Goal: Find contact information: Find contact information

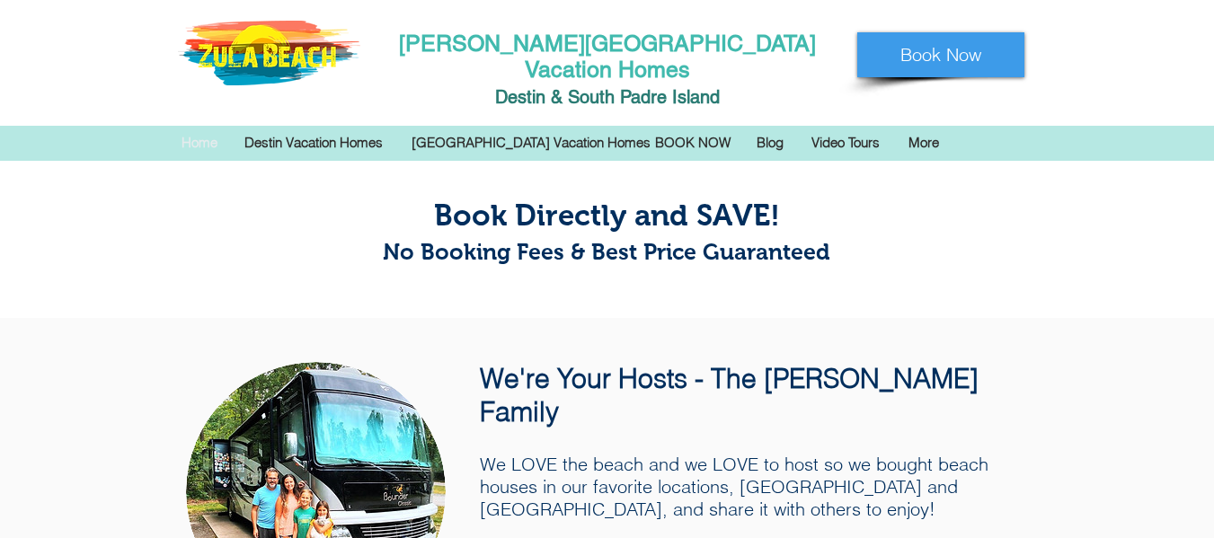
click at [919, 129] on p "More" at bounding box center [924, 142] width 49 height 27
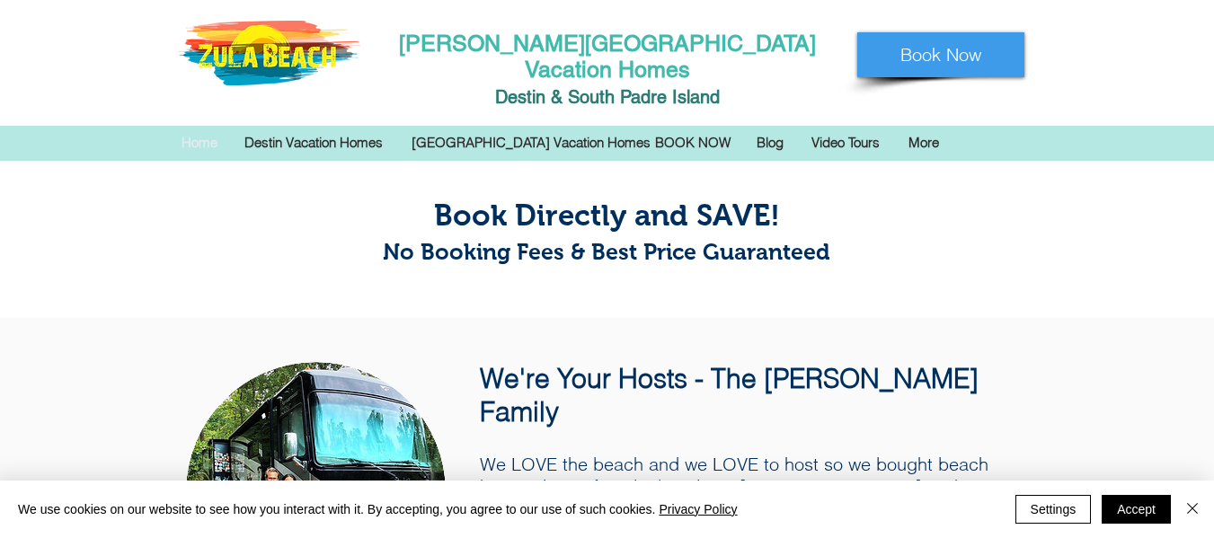
click at [928, 129] on p "More" at bounding box center [924, 142] width 49 height 27
click at [1060, 126] on div at bounding box center [607, 143] width 1214 height 35
click at [1061, 126] on div at bounding box center [607, 143] width 1214 height 35
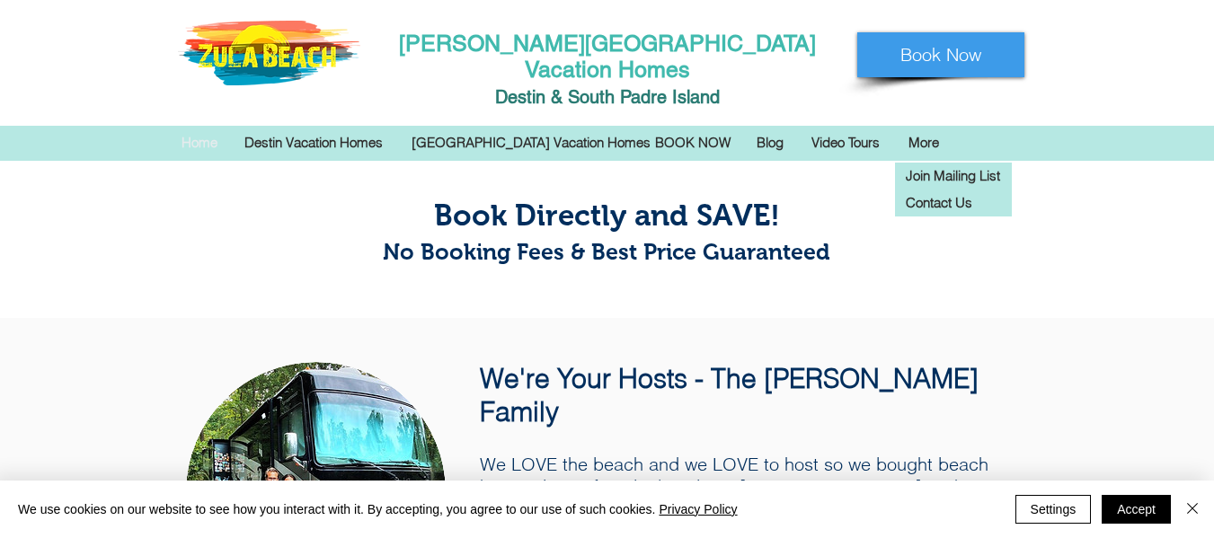
click at [922, 129] on p "More" at bounding box center [924, 142] width 49 height 27
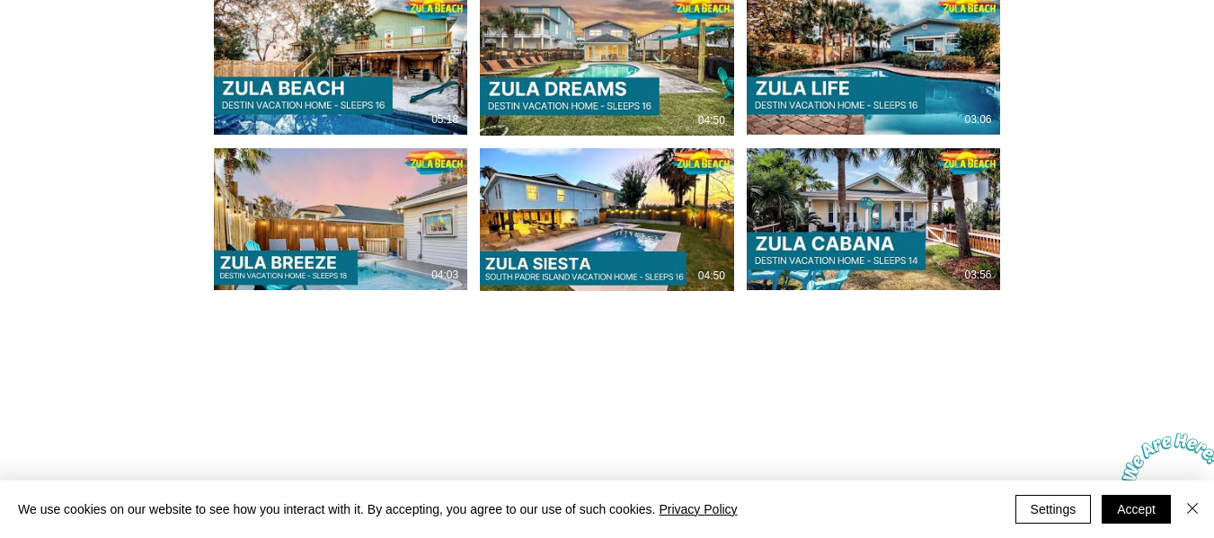
drag, startPoint x: 254, startPoint y: 345, endPoint x: 356, endPoint y: 351, distance: 101.8
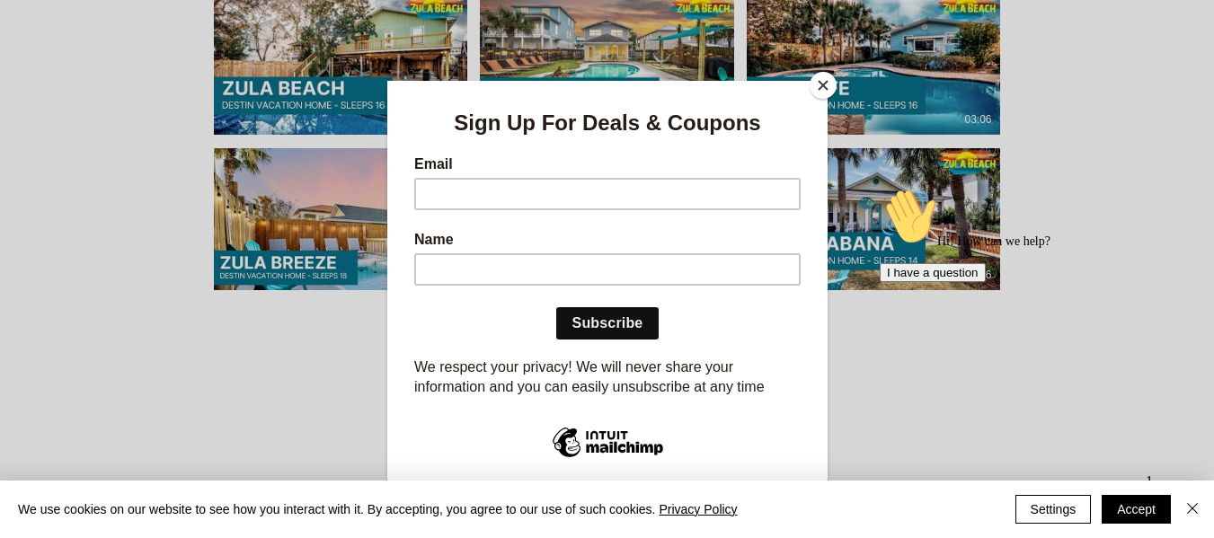
click at [545, 367] on p "We respect your privacy! We will never share your information and you can easil…" at bounding box center [606, 377] width 387 height 40
click at [822, 76] on button "Close" at bounding box center [823, 85] width 27 height 27
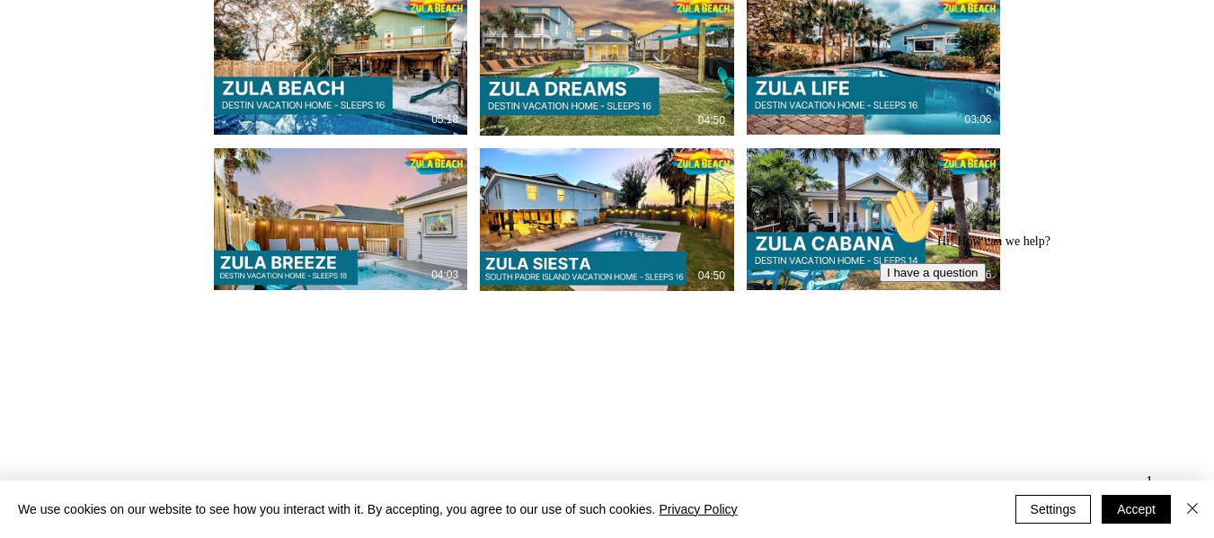
drag, startPoint x: 616, startPoint y: 293, endPoint x: 520, endPoint y: 301, distance: 96.5
copy span "(850) 270-7571"
drag, startPoint x: 470, startPoint y: 299, endPoint x: 381, endPoint y: 302, distance: 89.0
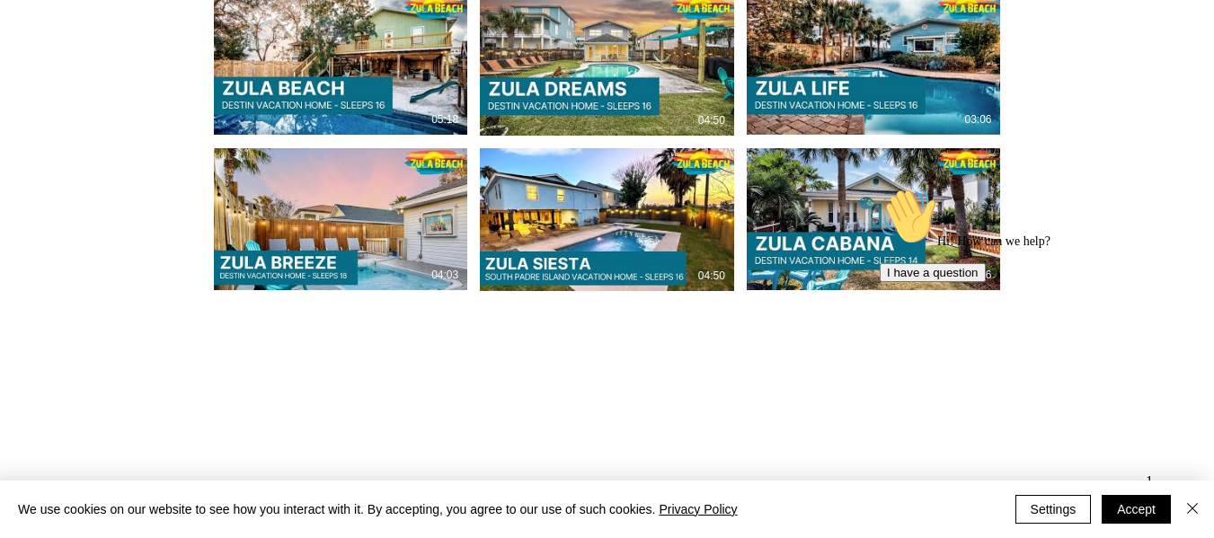
copy span "[PHONE_NUMBER]"
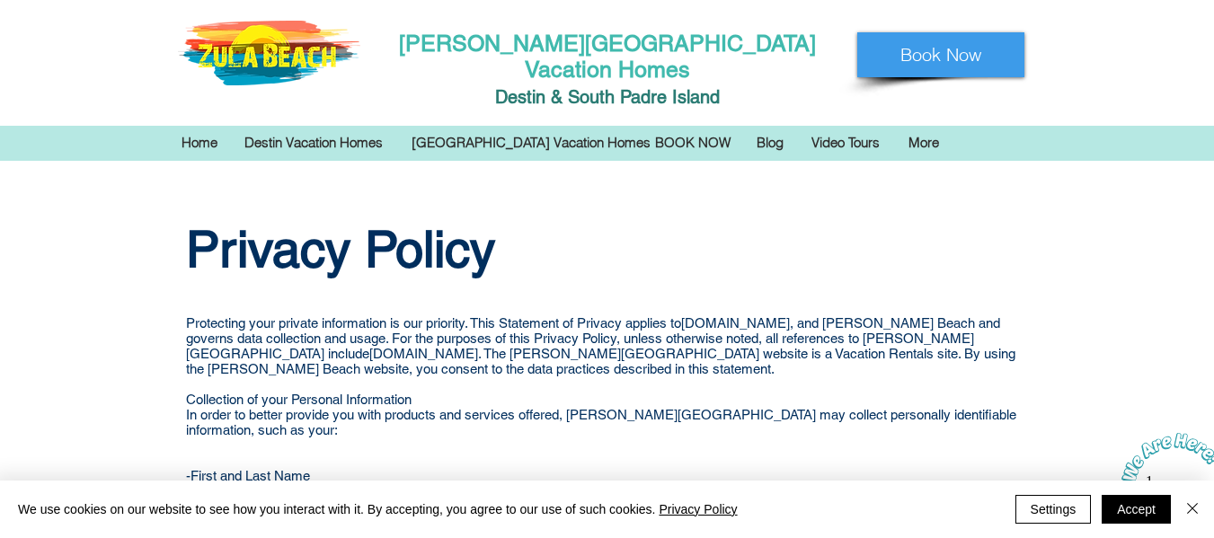
scroll to position [2785, 0]
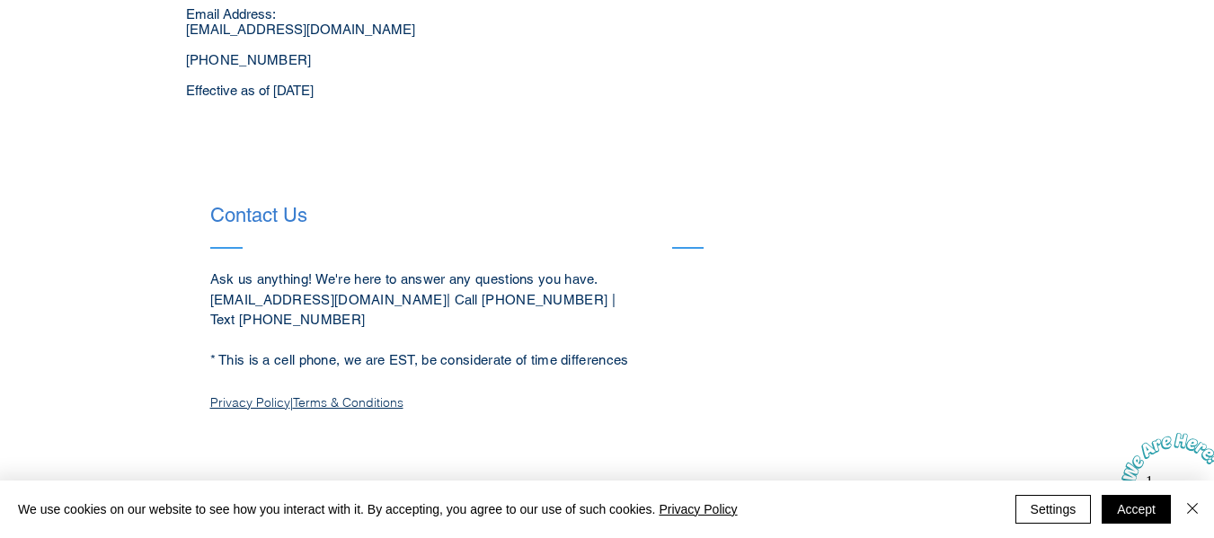
click at [591, 351] on p "* This is a cell phone, we are EST, be considerate of time differences" at bounding box center [423, 361] width 426 height 21
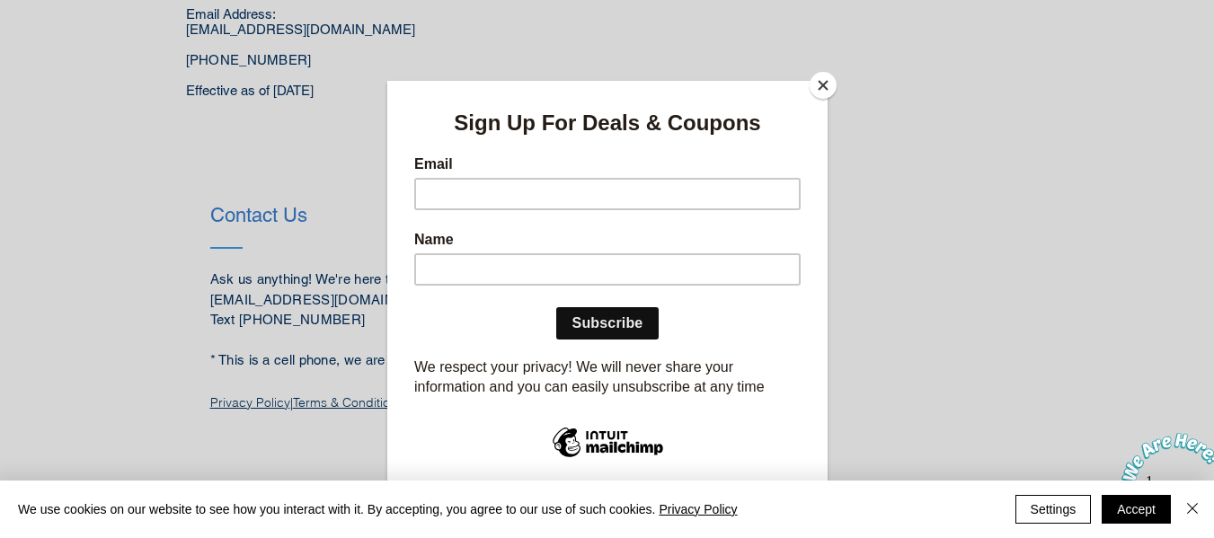
drag, startPoint x: 820, startPoint y: 88, endPoint x: 906, endPoint y: 37, distance: 100.4
click at [829, 82] on button "Close" at bounding box center [823, 85] width 27 height 27
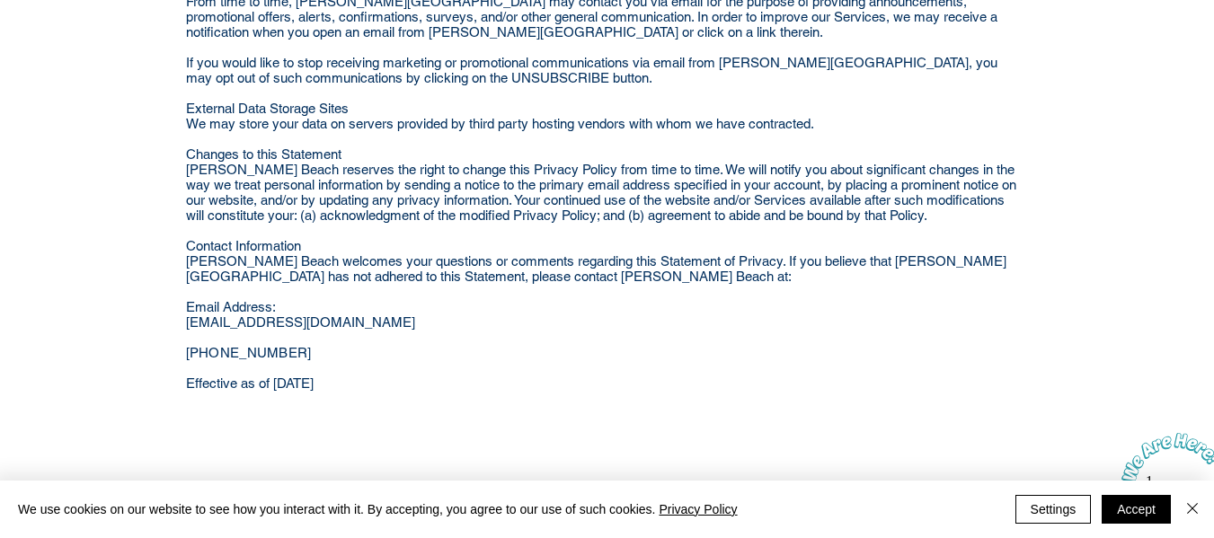
scroll to position [2485, 0]
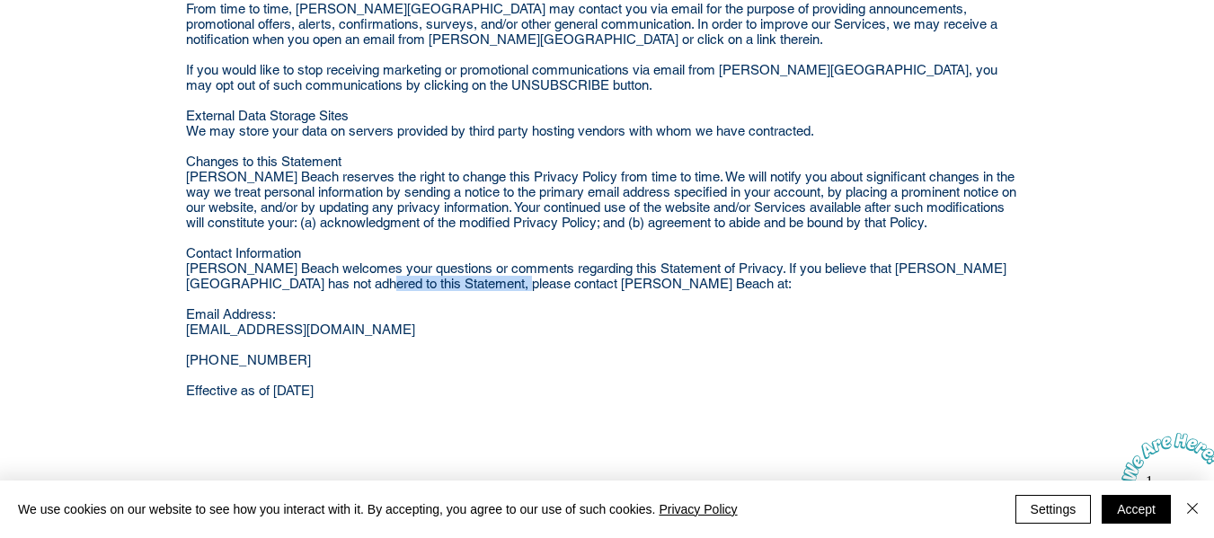
drag, startPoint x: 424, startPoint y: 254, endPoint x: 307, endPoint y: 254, distance: 116.9
click at [307, 261] on p "Zula Beach welcomes your questions or comments regarding this Statement of Priv…" at bounding box center [605, 276] width 839 height 31
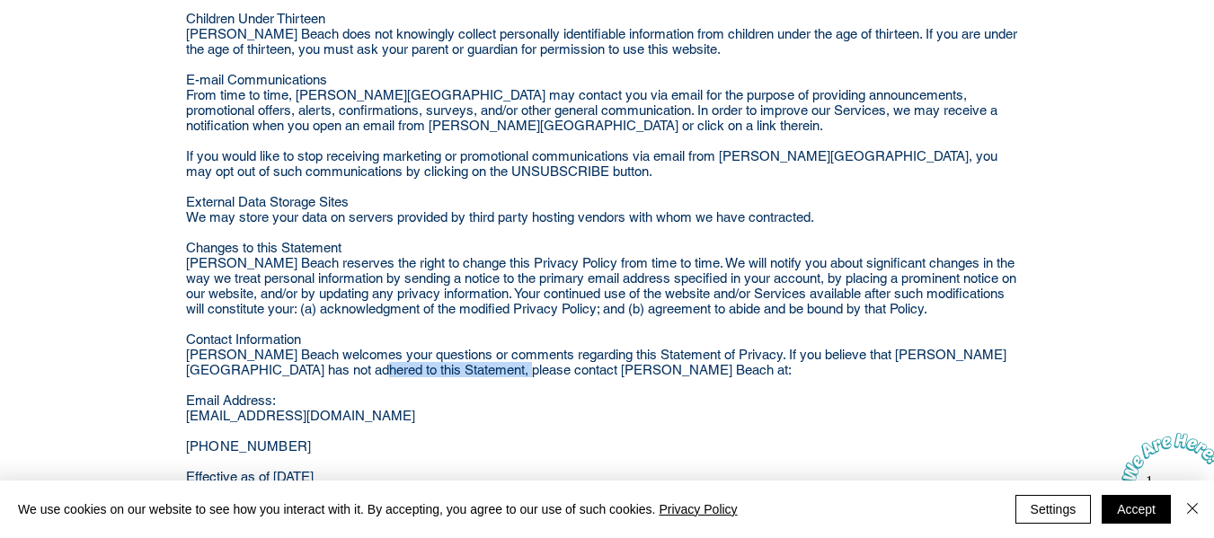
scroll to position [2334, 0]
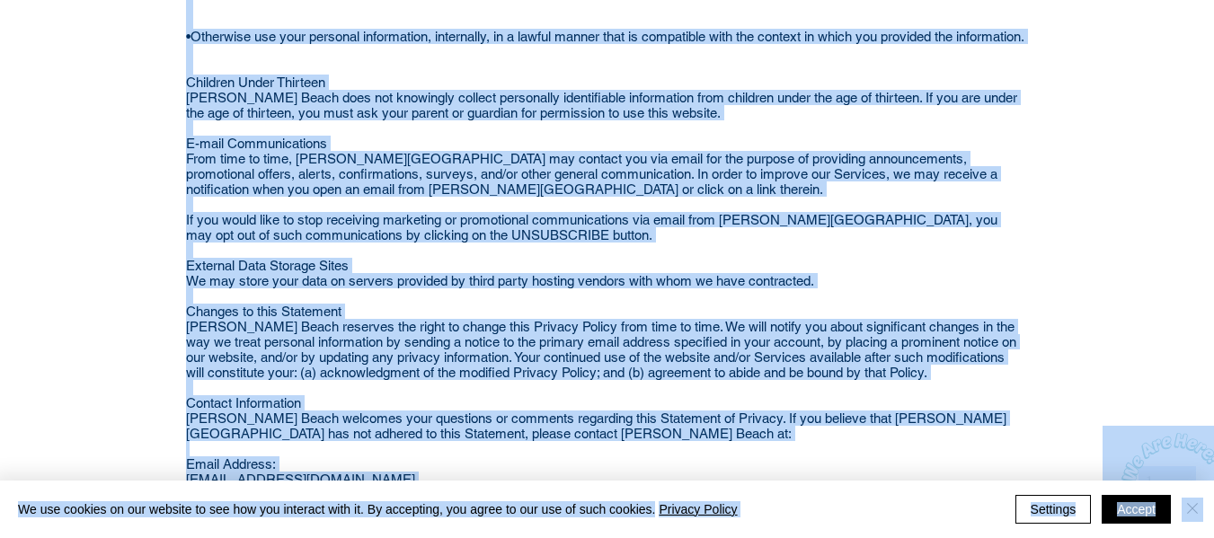
copy body "Skip to Main Content Zula Beach Vacation Homes Destin & South Padre I slan d Bo…"
click at [766, 273] on span "We may store your data on servers provided by third party hosting vendors with …" at bounding box center [500, 280] width 628 height 15
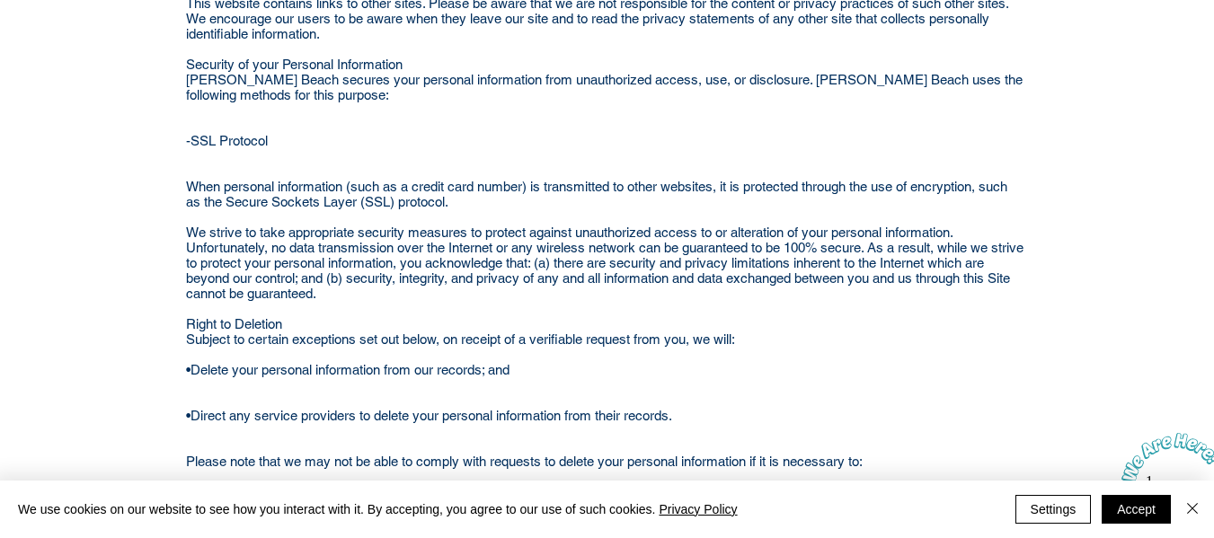
scroll to position [1285, 0]
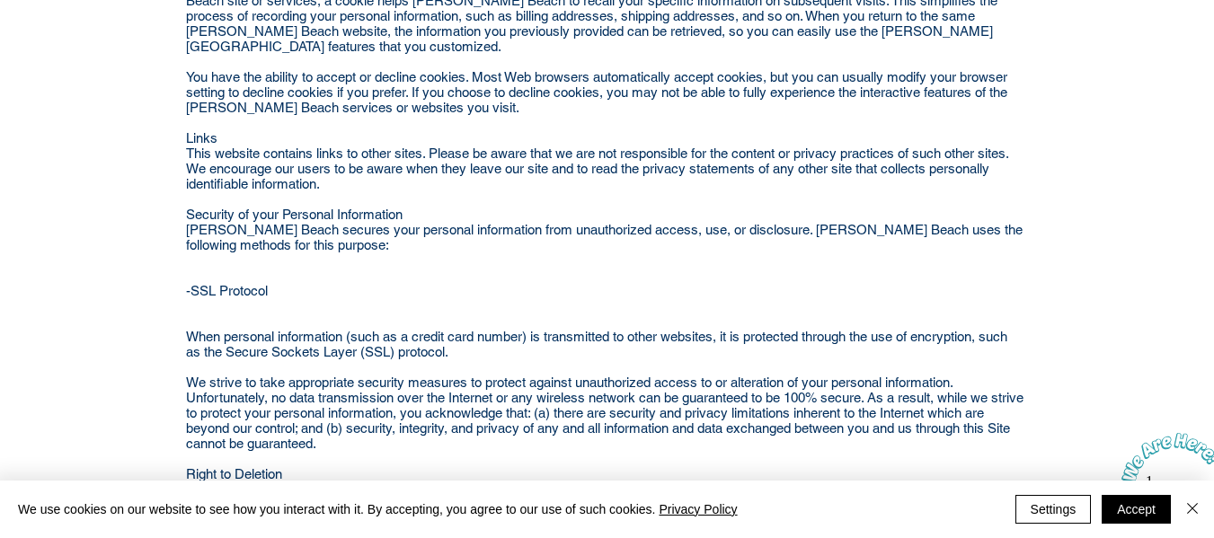
drag, startPoint x: 463, startPoint y: 326, endPoint x: 516, endPoint y: 326, distance: 53.0
click at [503, 360] on p "main content" at bounding box center [605, 367] width 839 height 15
click at [586, 360] on p "main content" at bounding box center [605, 367] width 839 height 15
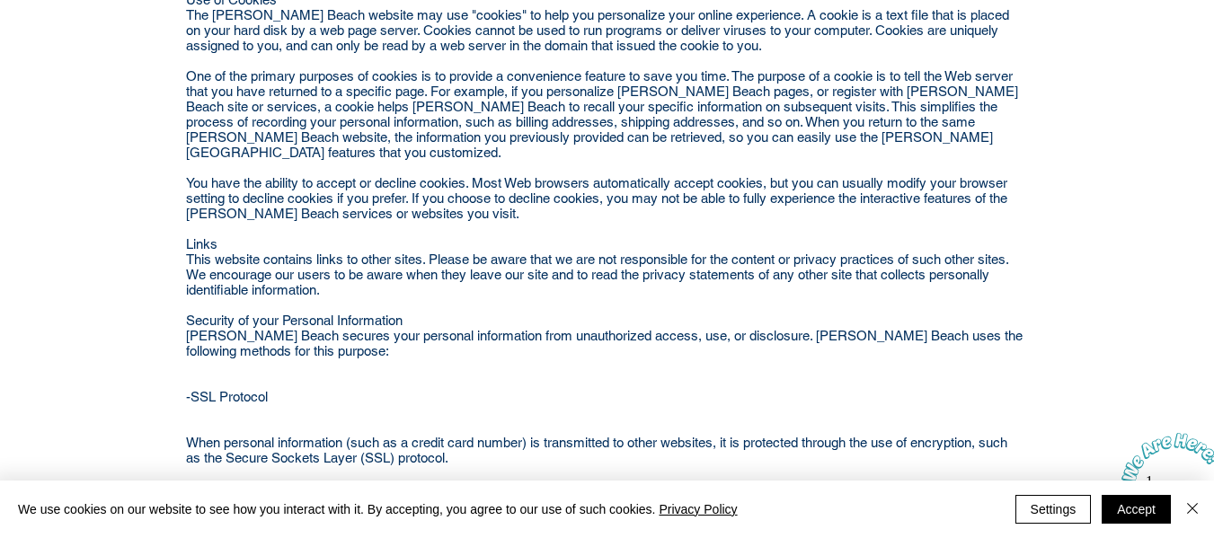
scroll to position [1136, 0]
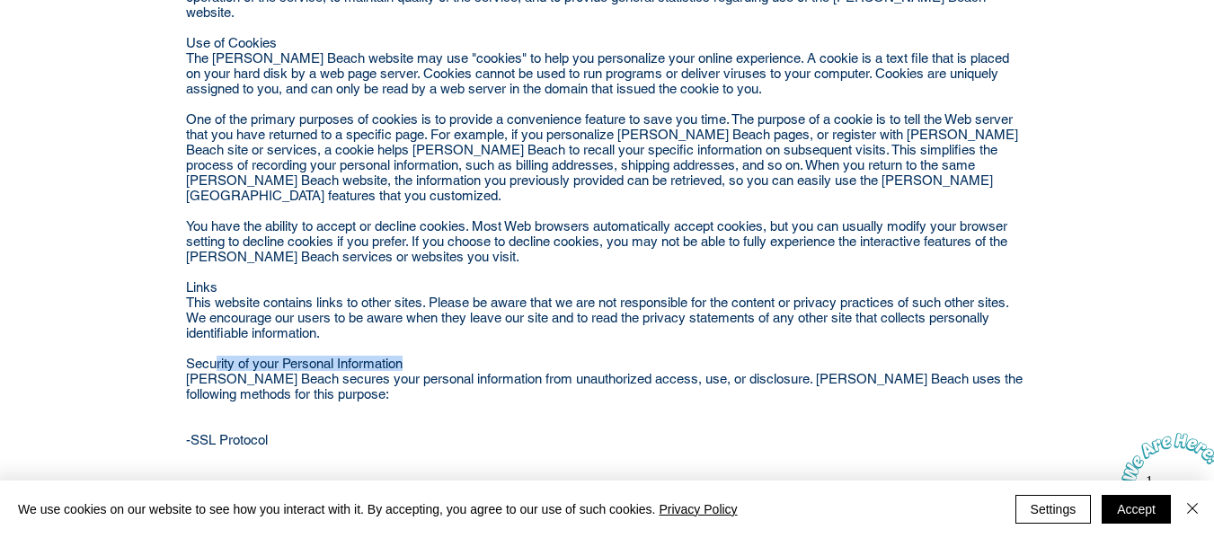
drag, startPoint x: 214, startPoint y: 315, endPoint x: 616, endPoint y: 277, distance: 403.6
click at [518, 356] on p "Security of your Personal Information" at bounding box center [605, 363] width 839 height 15
click at [632, 295] on span "This website contains links to other sites. Please be aware that we are not res…" at bounding box center [597, 318] width 822 height 46
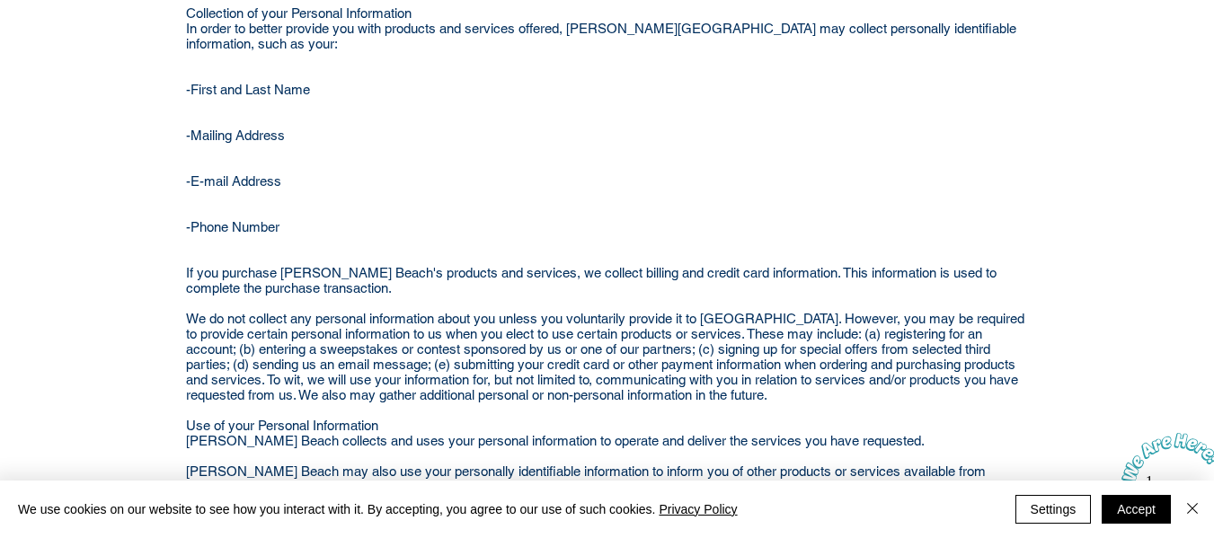
drag, startPoint x: 392, startPoint y: 276, endPoint x: 643, endPoint y: 279, distance: 250.8
click at [518, 279] on p "If you purchase Zula Beach's products and services, we collect billing and cred…" at bounding box center [605, 280] width 839 height 31
click at [656, 279] on p "If you purchase Zula Beach's products and services, we collect billing and cred…" at bounding box center [605, 280] width 839 height 31
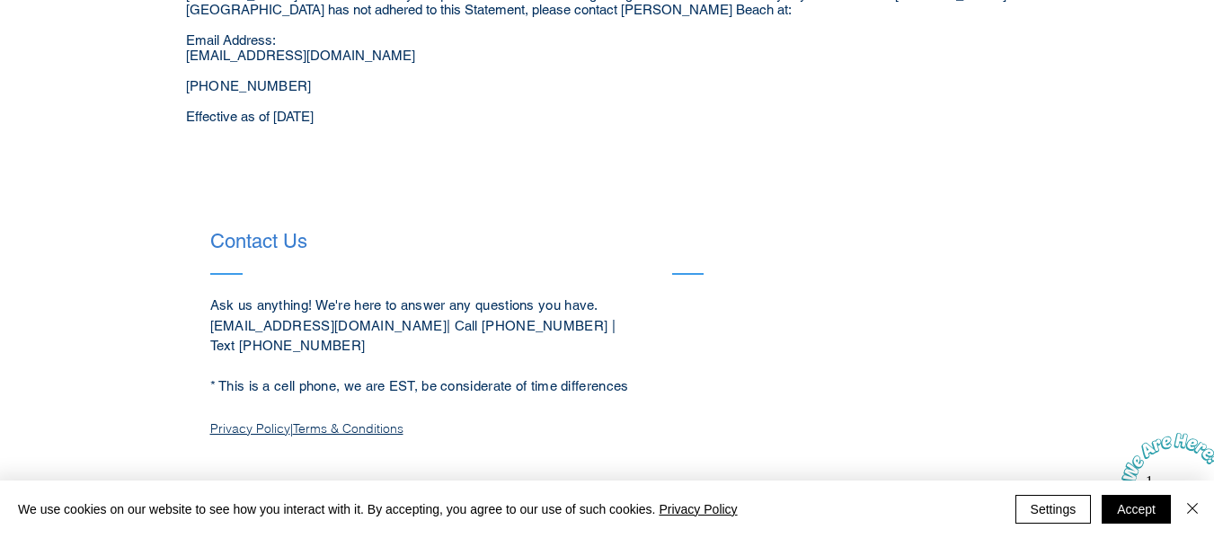
scroll to position [2744, 0]
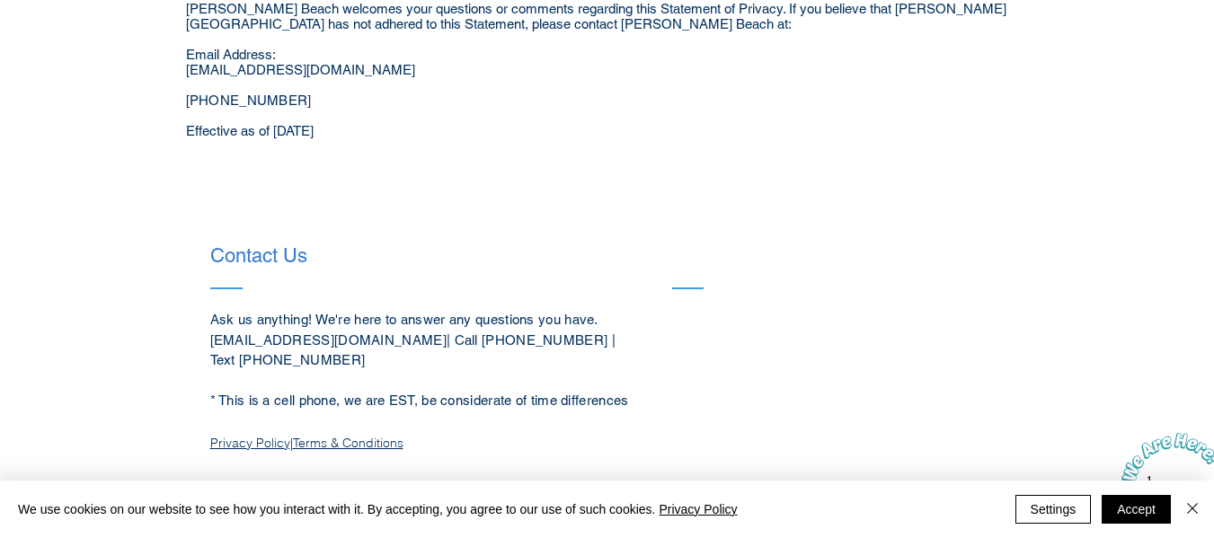
click at [348, 435] on link "Terms & Conditions" at bounding box center [348, 443] width 111 height 16
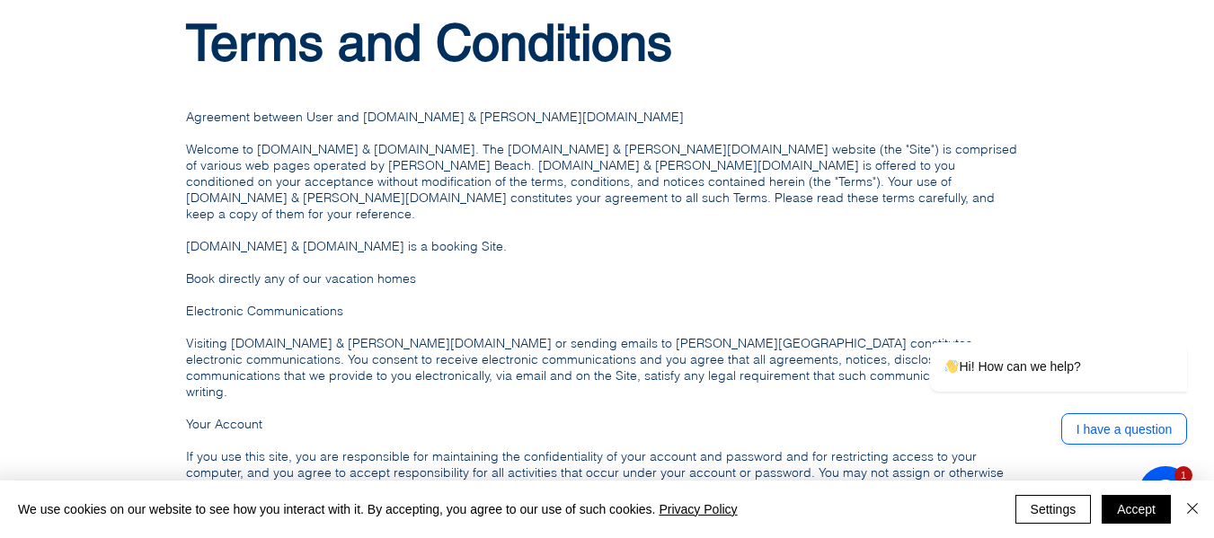
scroll to position [299, 0]
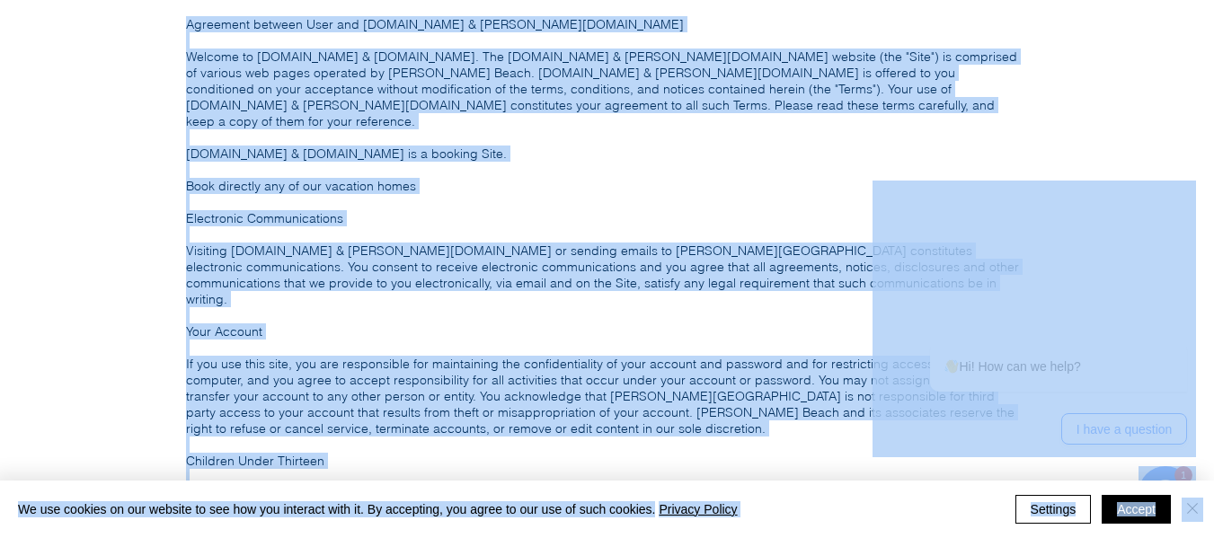
copy body "Skip to Main Content Zula Beach Vacation Homes Destin & South Padre I slan d Bo…"
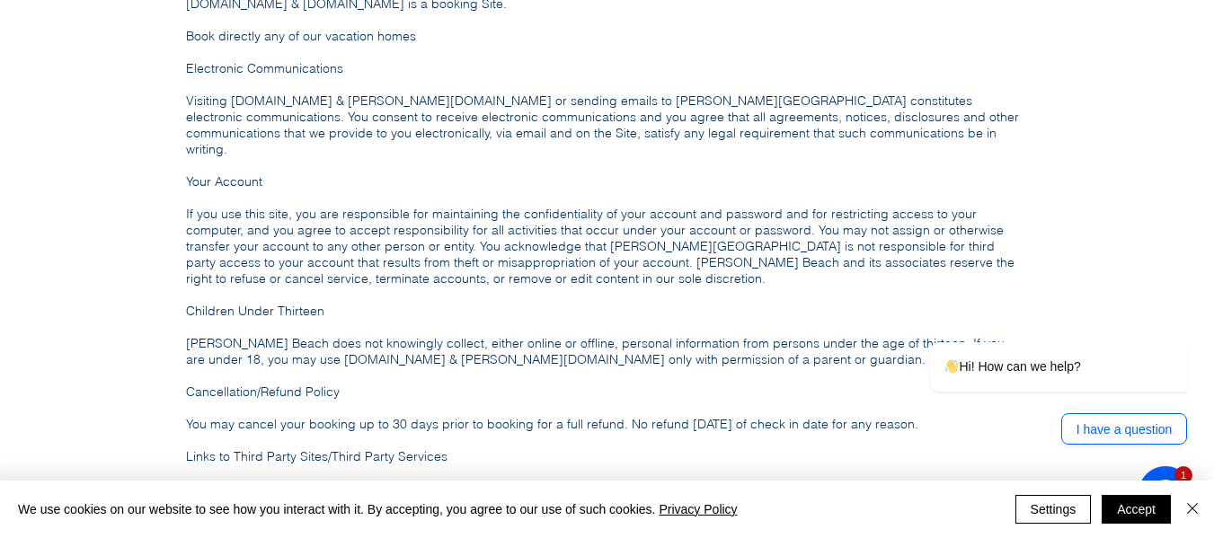
scroll to position [600, 0]
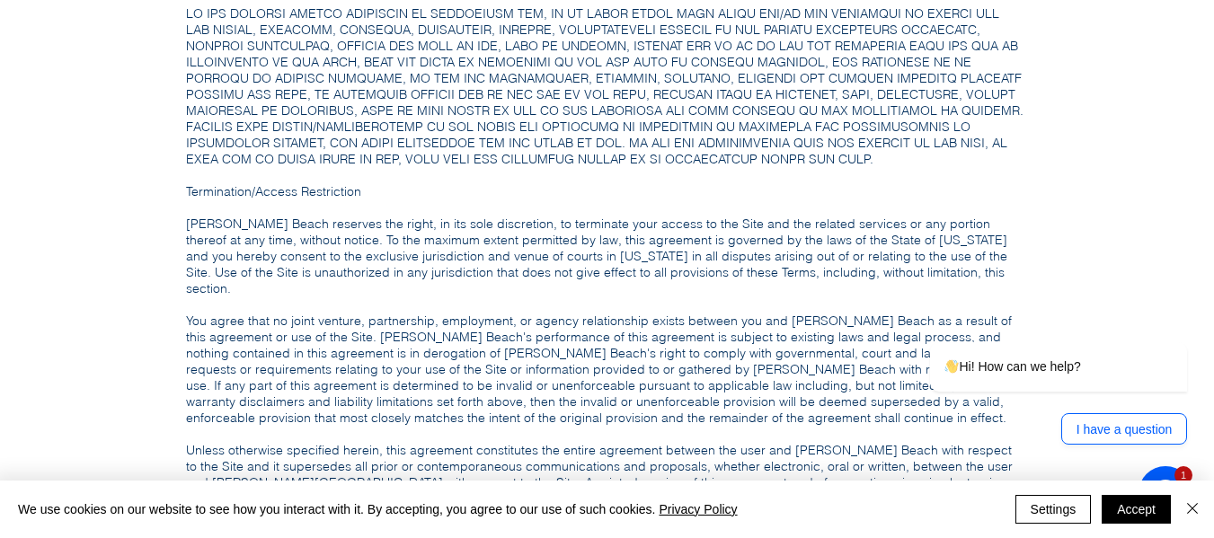
scroll to position [2397, 0]
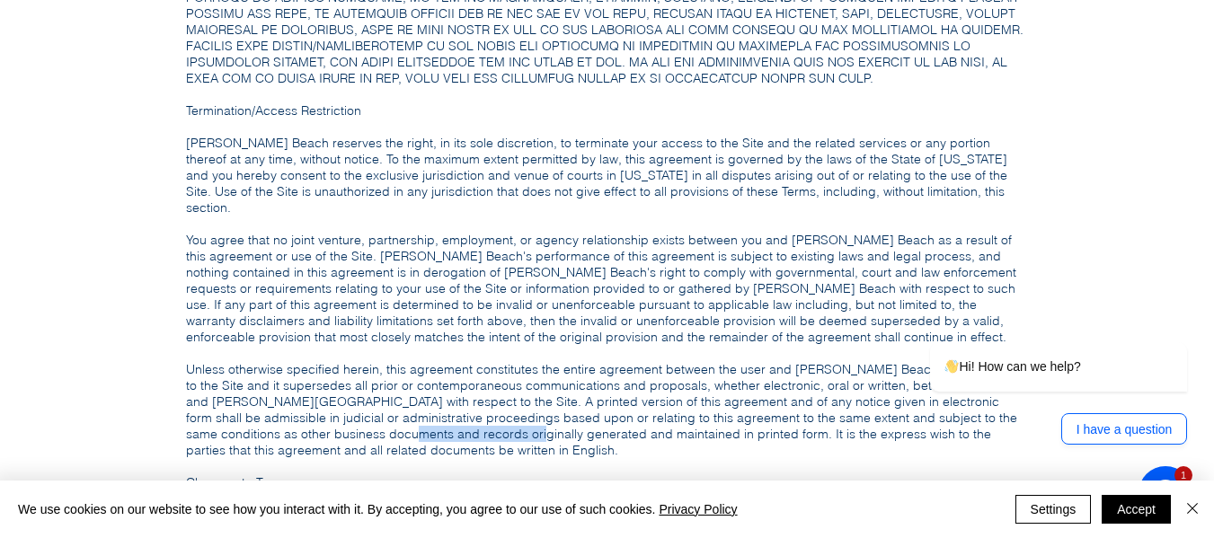
drag, startPoint x: 308, startPoint y: 266, endPoint x: 728, endPoint y: 266, distance: 419.8
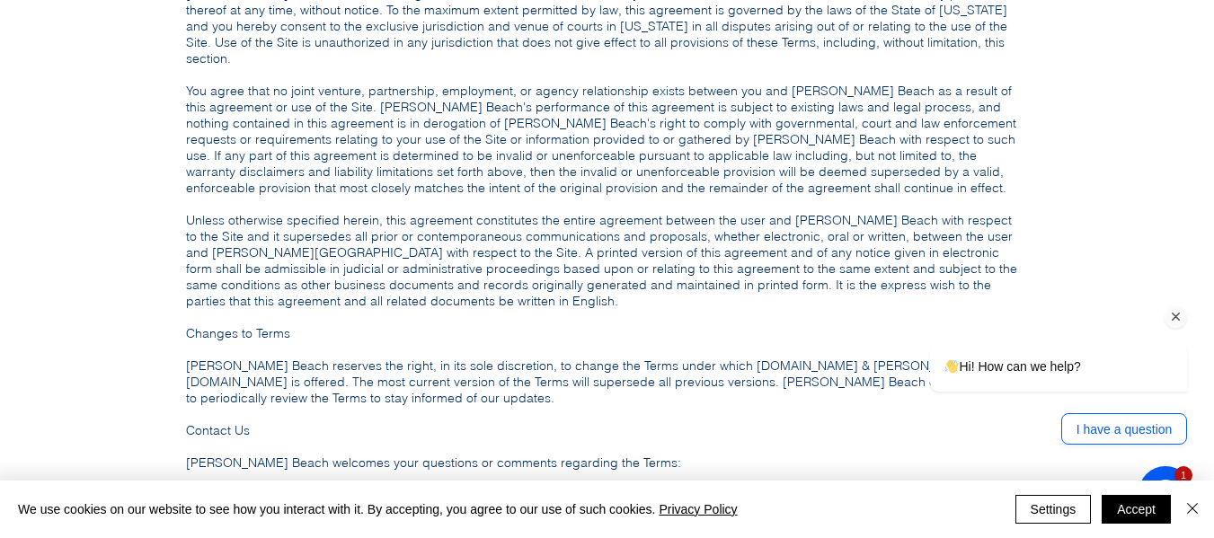
click at [946, 212] on div "Hi! How can we help? I have a question" at bounding box center [1035, 315] width 324 height 277
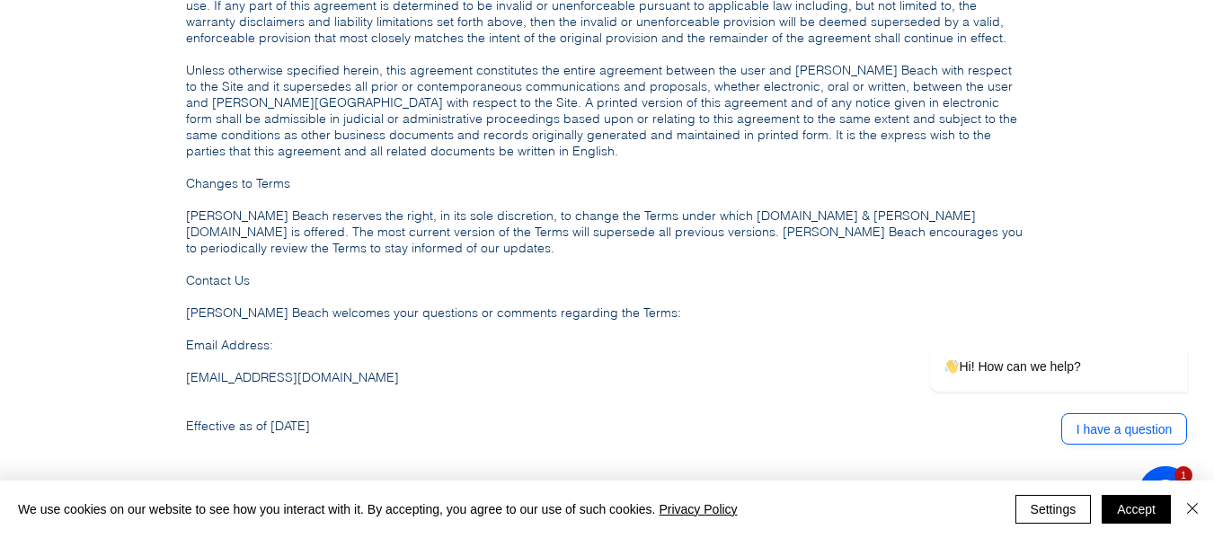
drag, startPoint x: 322, startPoint y: 183, endPoint x: 236, endPoint y: 183, distance: 86.3
drag, startPoint x: 325, startPoint y: 267, endPoint x: 335, endPoint y: 267, distance: 9.9
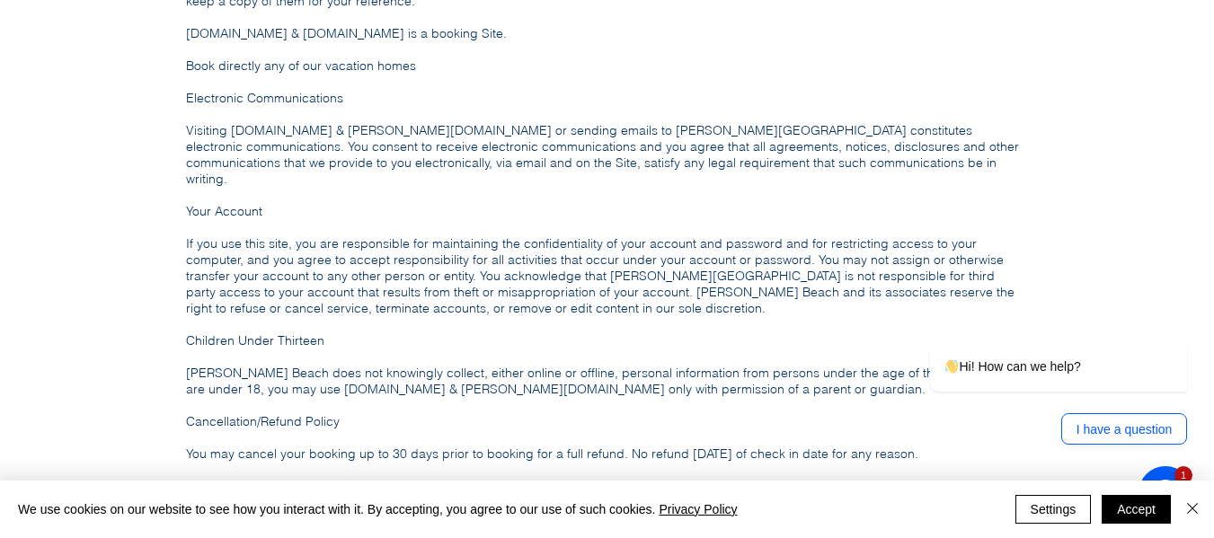
scroll to position [0, 0]
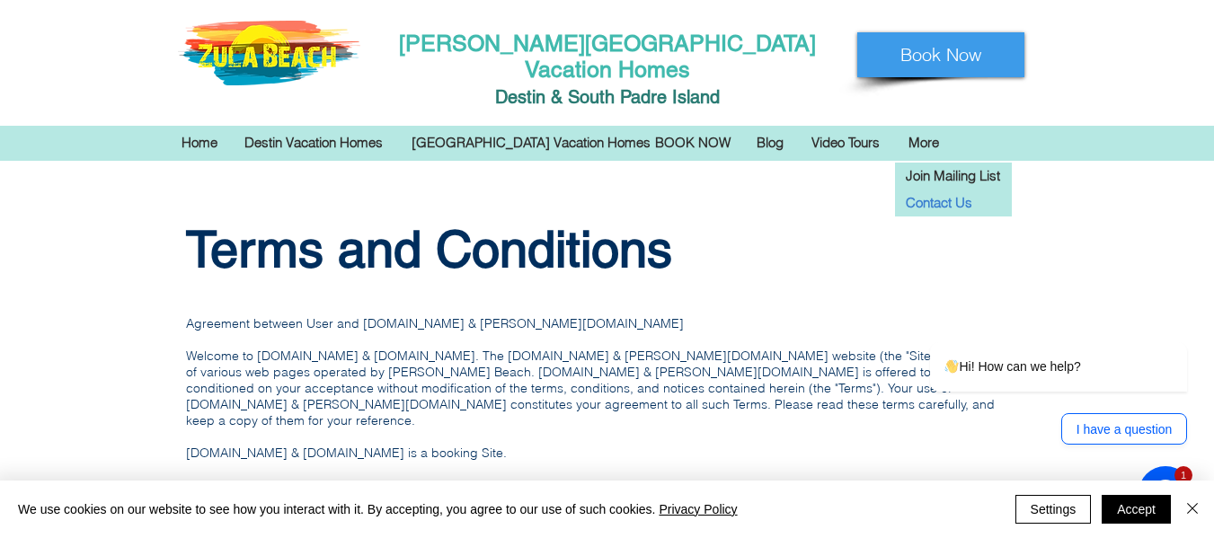
click at [942, 190] on p "Contact Us" at bounding box center [940, 203] width 80 height 27
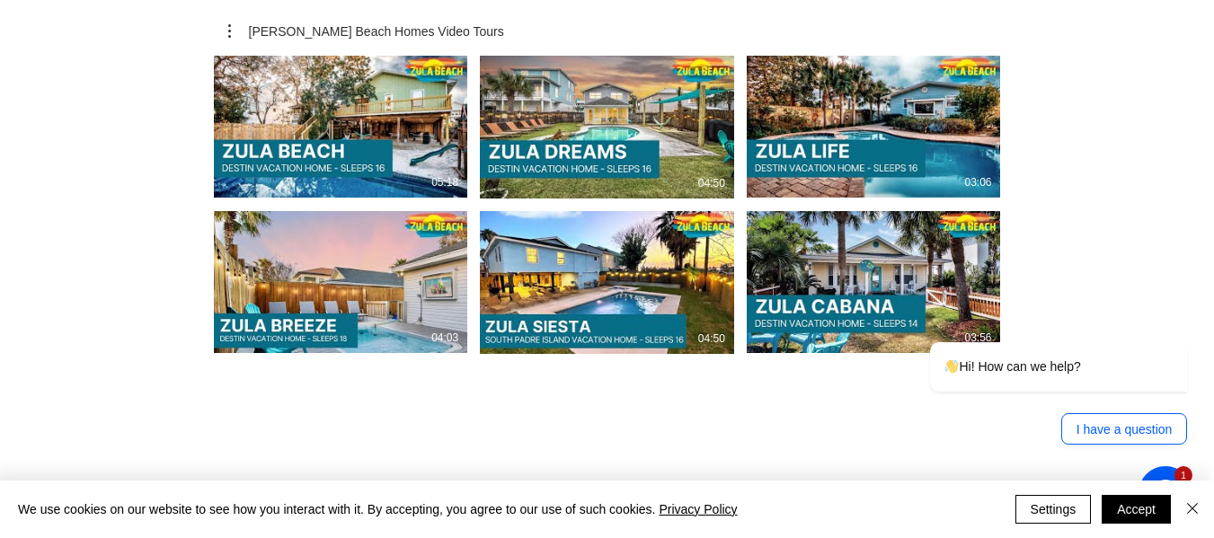
scroll to position [4095, 0]
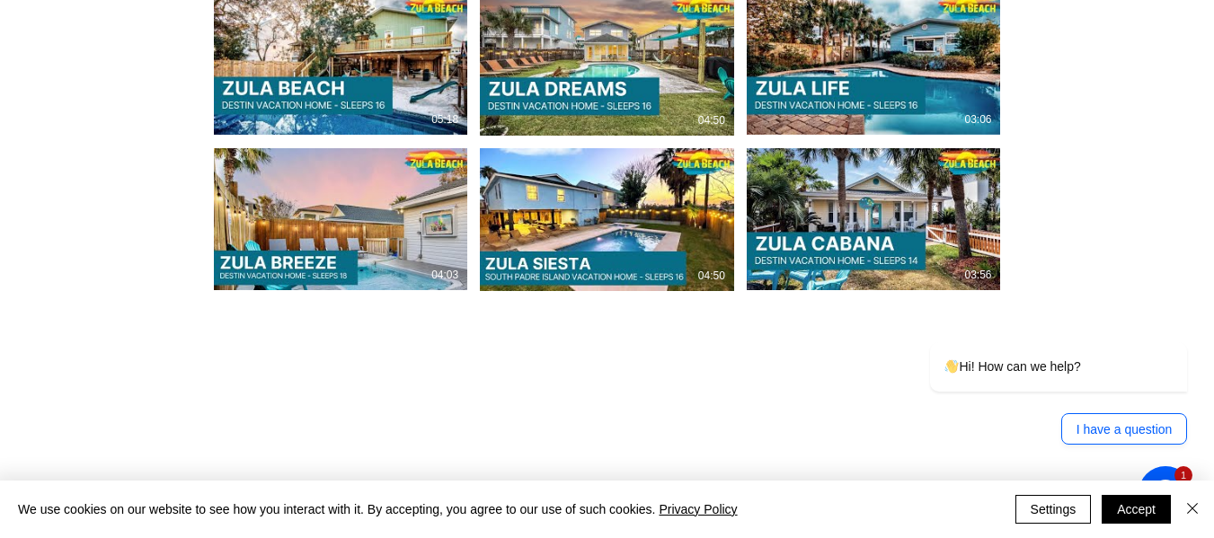
drag, startPoint x: 481, startPoint y: 292, endPoint x: 383, endPoint y: 295, distance: 98.0
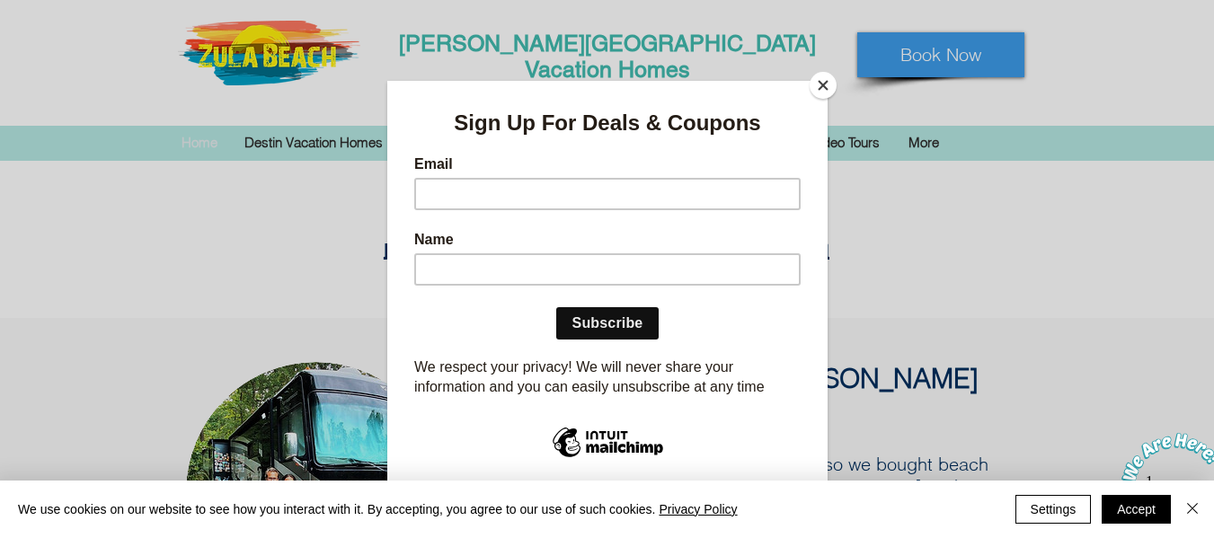
click at [822, 79] on button "Close" at bounding box center [823, 85] width 27 height 27
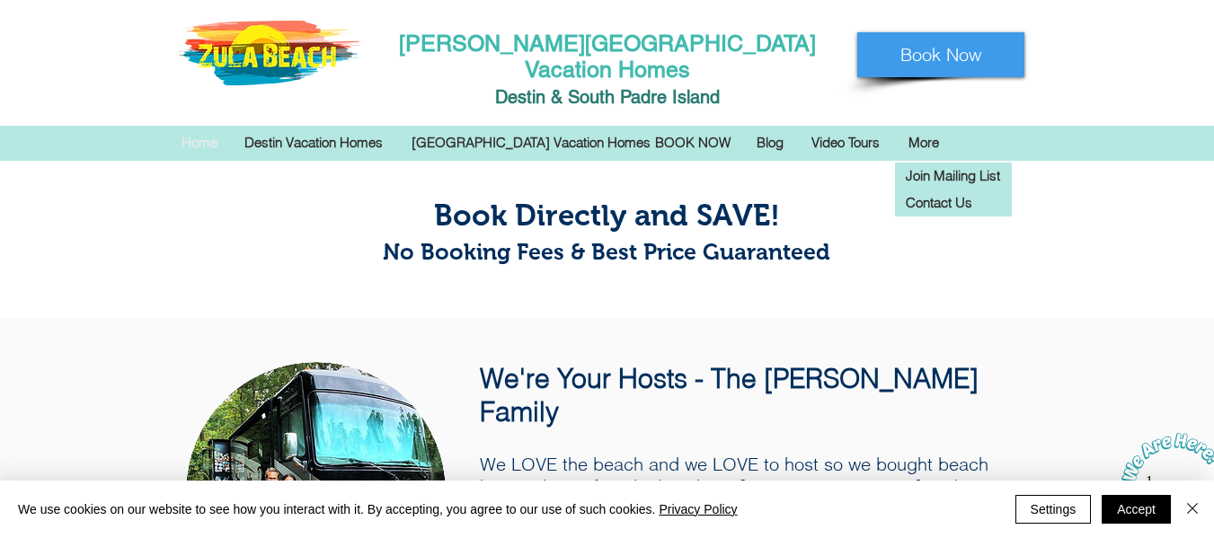
click at [899, 129] on div "More" at bounding box center [924, 142] width 58 height 27
click at [929, 129] on p "More" at bounding box center [924, 142] width 49 height 27
click at [929, 190] on p "Contact Us" at bounding box center [940, 203] width 80 height 27
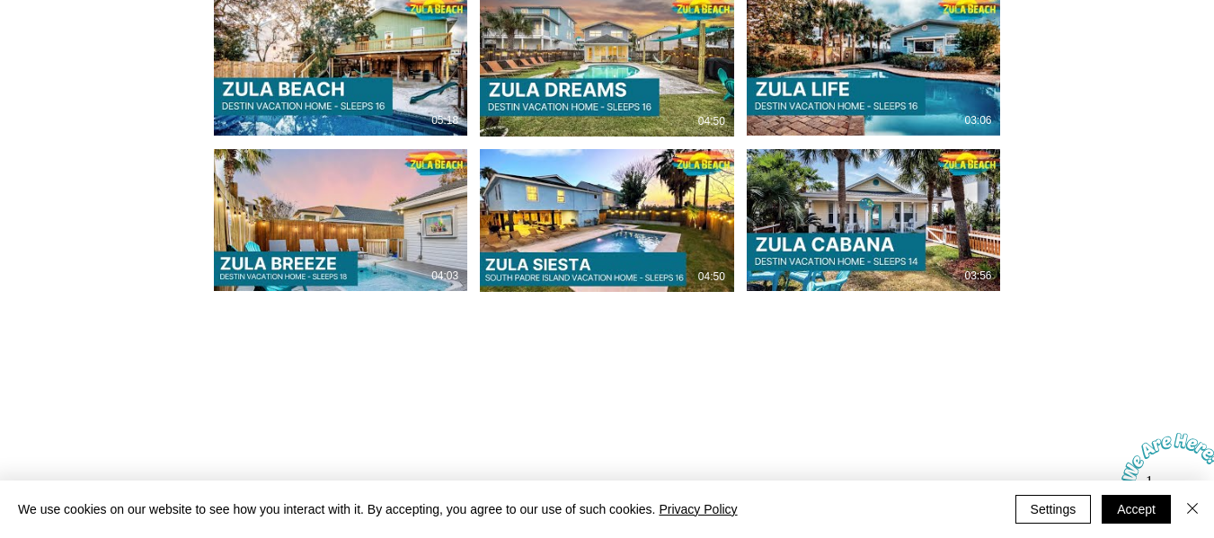
scroll to position [4095, 0]
drag, startPoint x: 627, startPoint y: 298, endPoint x: 523, endPoint y: 297, distance: 104.3
copy span "850) 270-7571"
drag, startPoint x: 476, startPoint y: 299, endPoint x: 382, endPoint y: 299, distance: 93.5
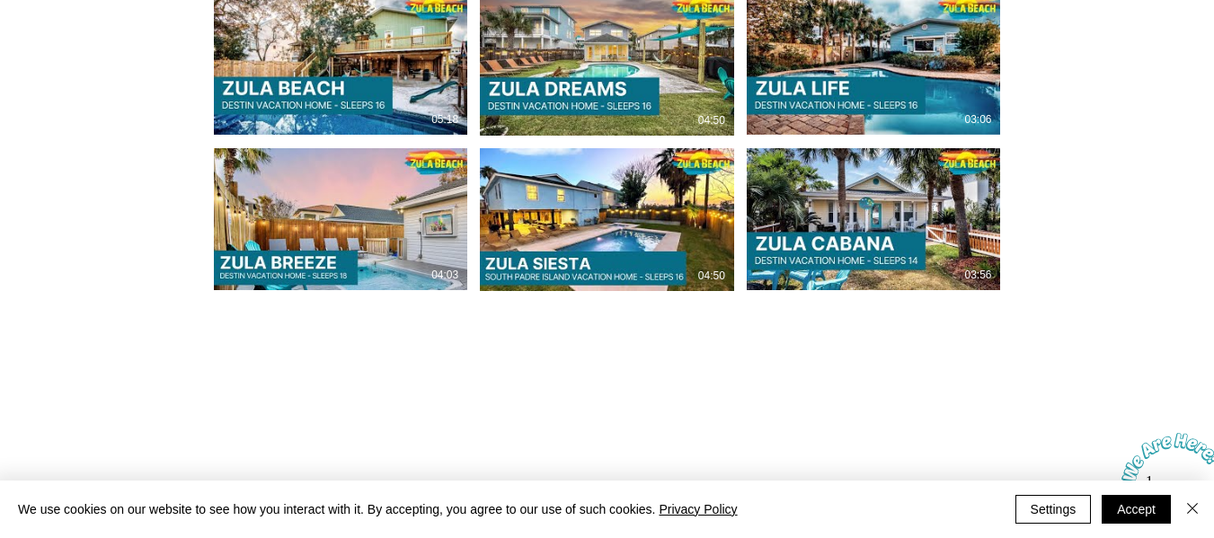
copy span "[PHONE_NUMBER]"
drag, startPoint x: 333, startPoint y: 301, endPoint x: 322, endPoint y: 306, distance: 11.7
click at [1182, 95] on div at bounding box center [607, 159] width 1214 height 609
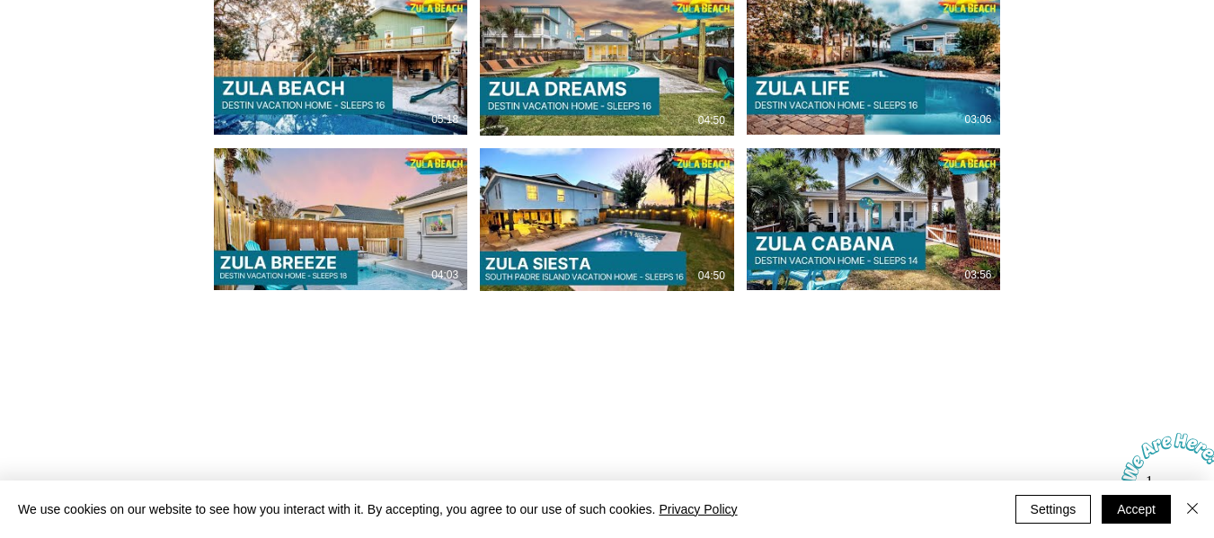
drag, startPoint x: 329, startPoint y: 262, endPoint x: 434, endPoint y: 272, distance: 105.6
drag, startPoint x: 434, startPoint y: 272, endPoint x: 480, endPoint y: 258, distance: 48.0
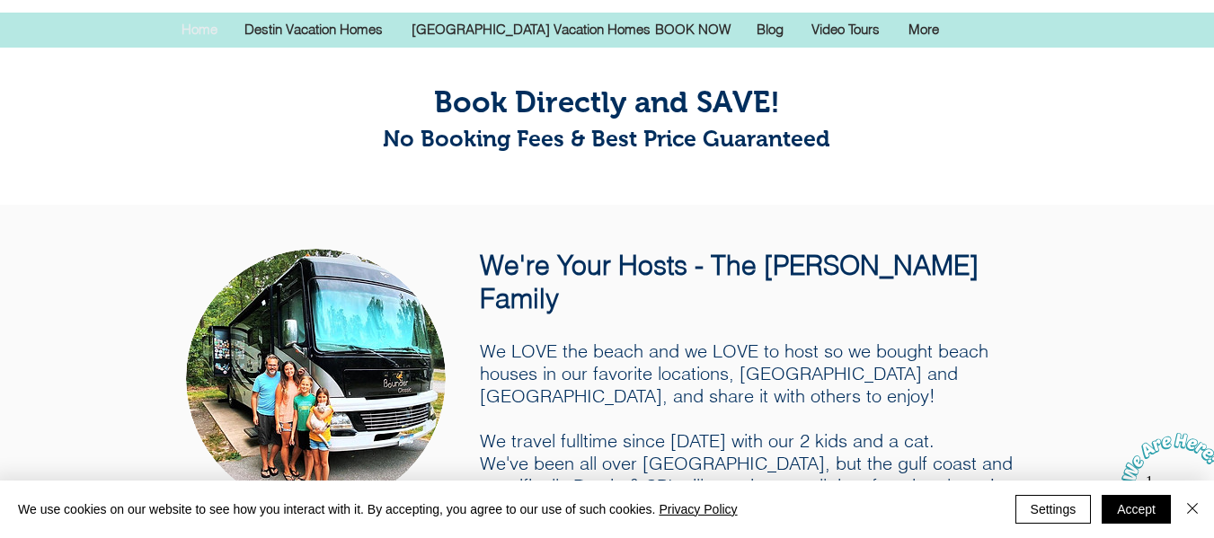
scroll to position [0, 0]
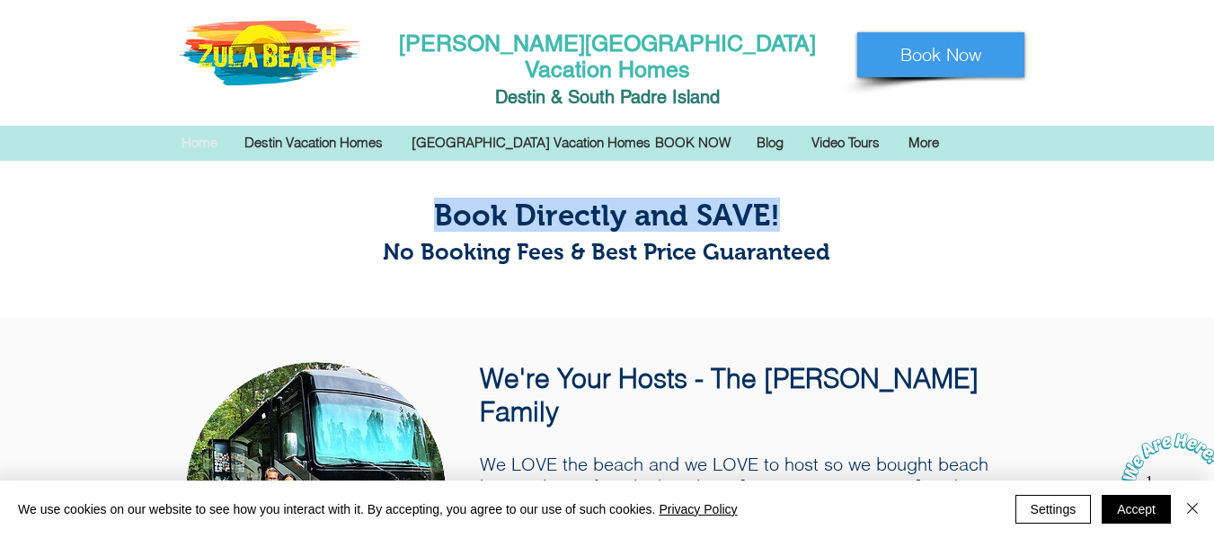
drag, startPoint x: 437, startPoint y: 211, endPoint x: 777, endPoint y: 211, distance: 339.8
click at [777, 211] on h1 "Book Directly and SAVE! No Booking Fees & Best Price Guaranteed" at bounding box center [607, 232] width 628 height 68
